Goal: Task Accomplishment & Management: Complete application form

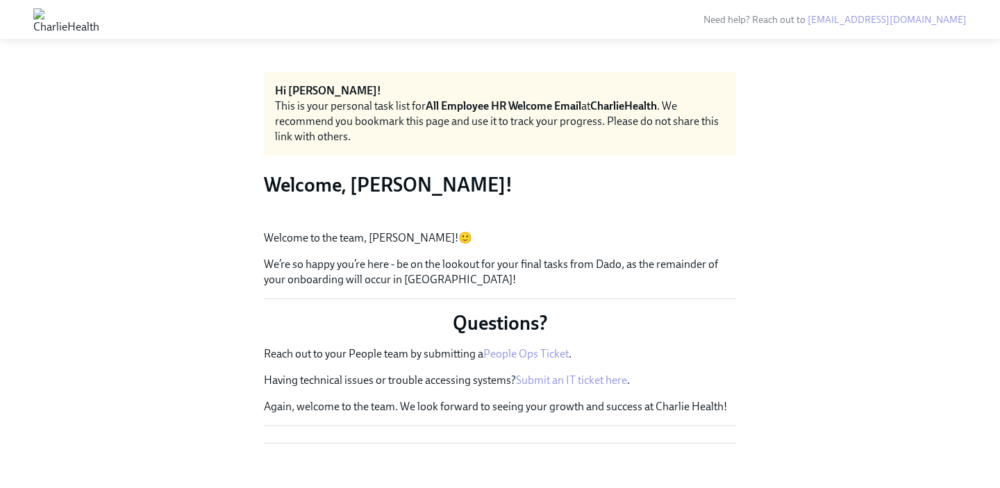
click at [99, 18] on img at bounding box center [66, 19] width 66 height 22
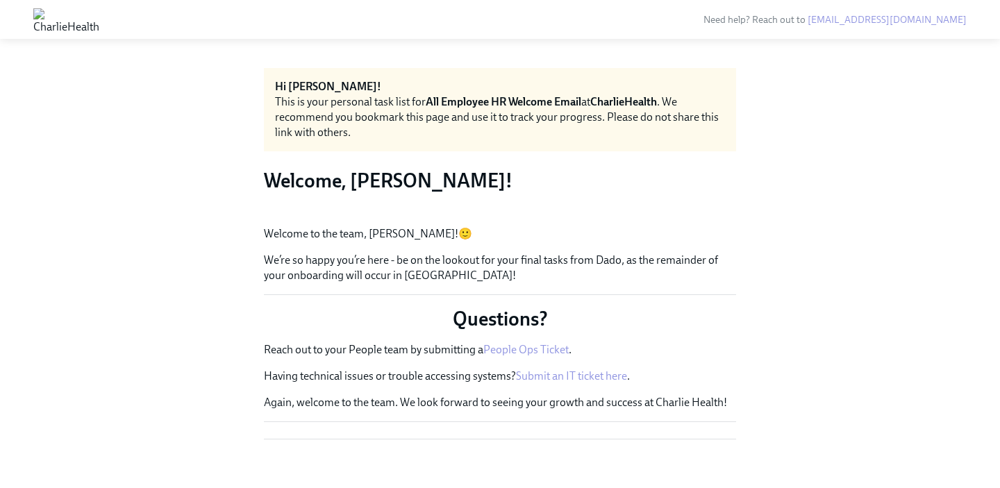
scroll to position [5, 0]
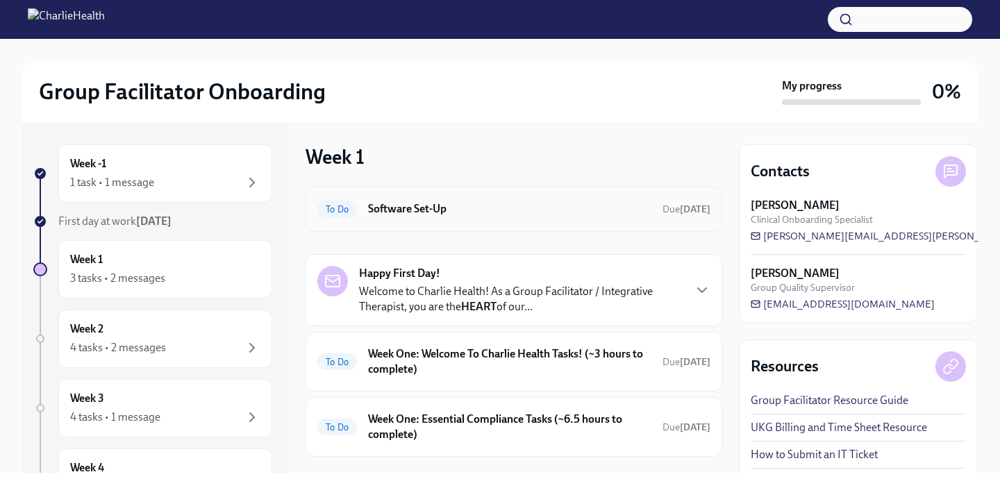
click at [597, 202] on h6 "Software Set-Up" at bounding box center [509, 208] width 283 height 15
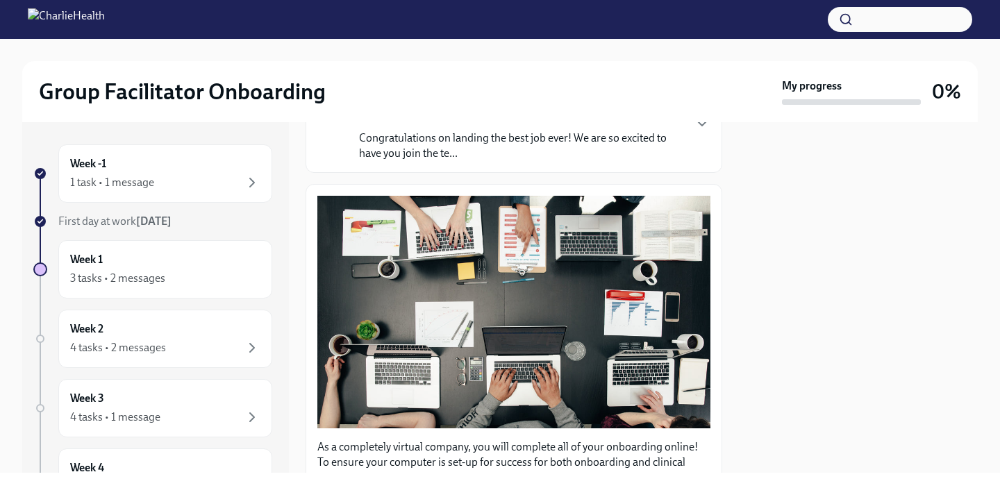
scroll to position [452, 0]
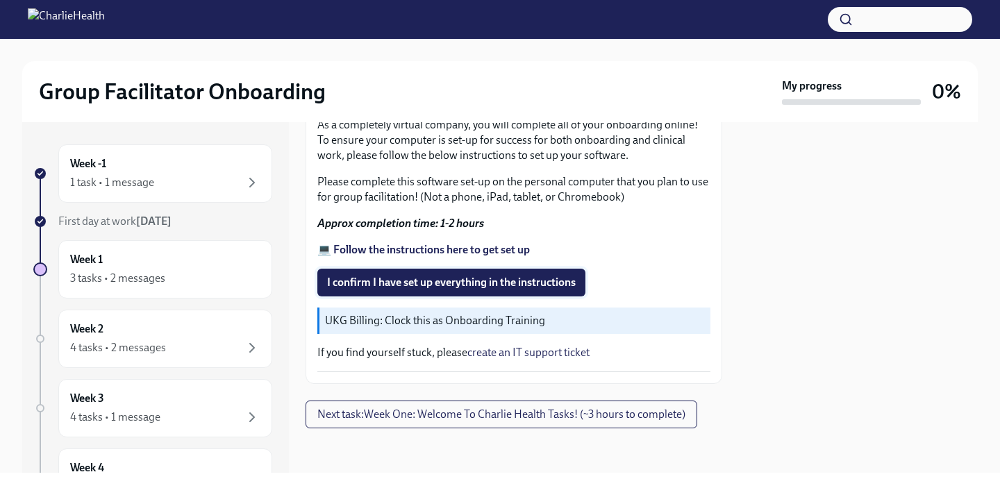
click at [497, 279] on span "I confirm I have set up everything in the instructions" at bounding box center [451, 283] width 249 height 14
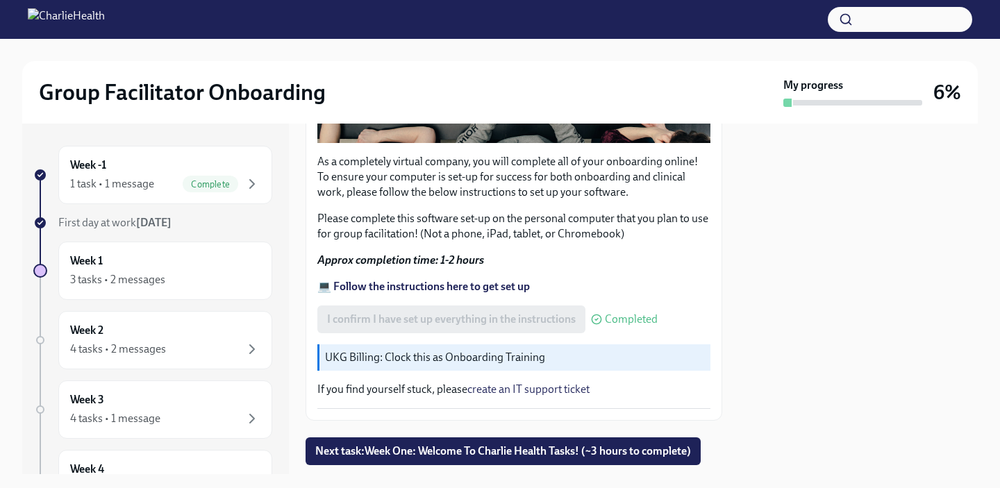
scroll to position [415, 0]
